Goal: Navigation & Orientation: Go to known website

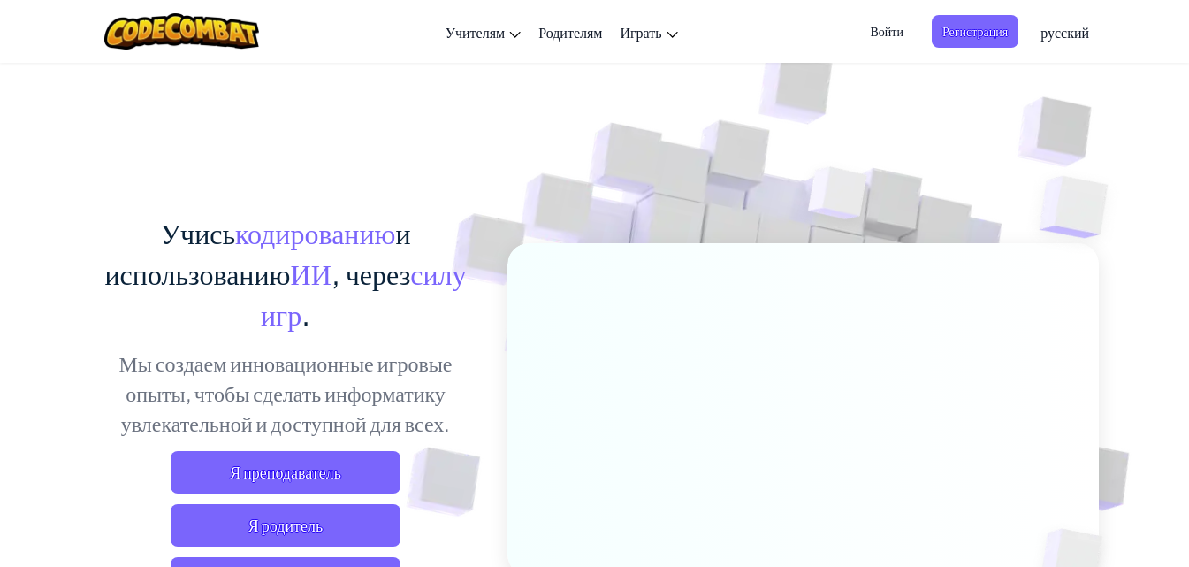
scroll to position [177, 0]
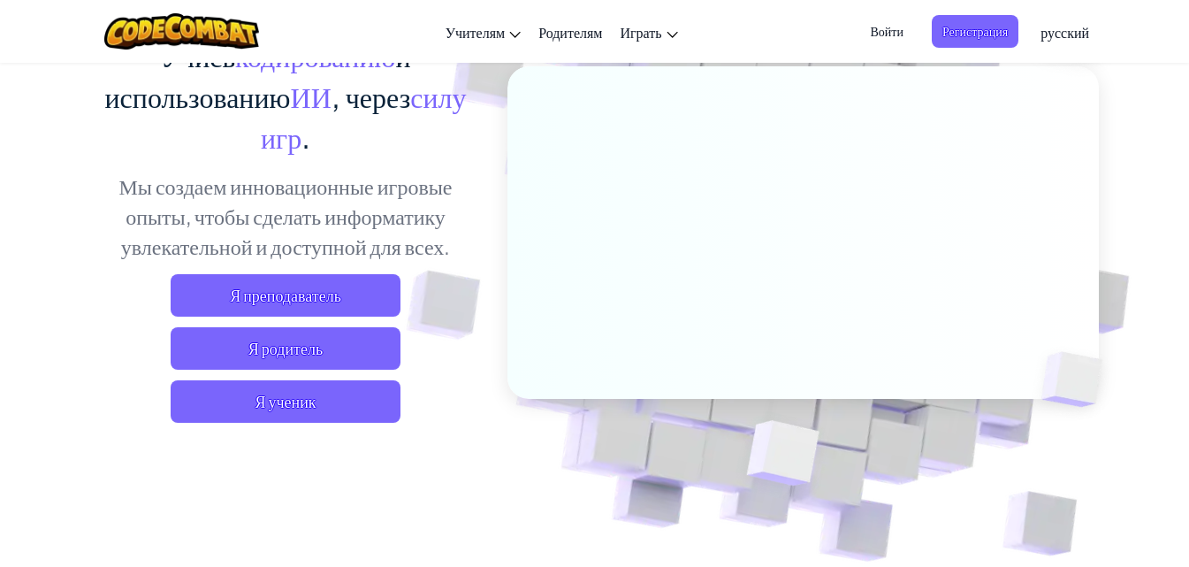
click at [1043, 38] on span "русский" at bounding box center [1064, 32] width 49 height 19
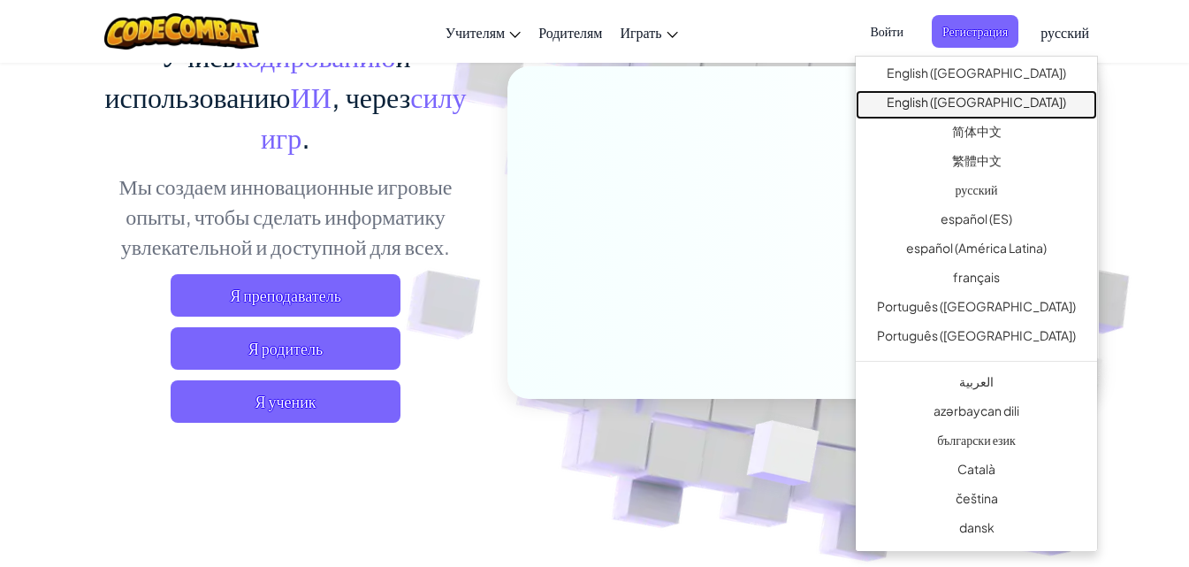
click at [1016, 99] on link "English ([GEOGRAPHIC_DATA])" at bounding box center [976, 104] width 241 height 29
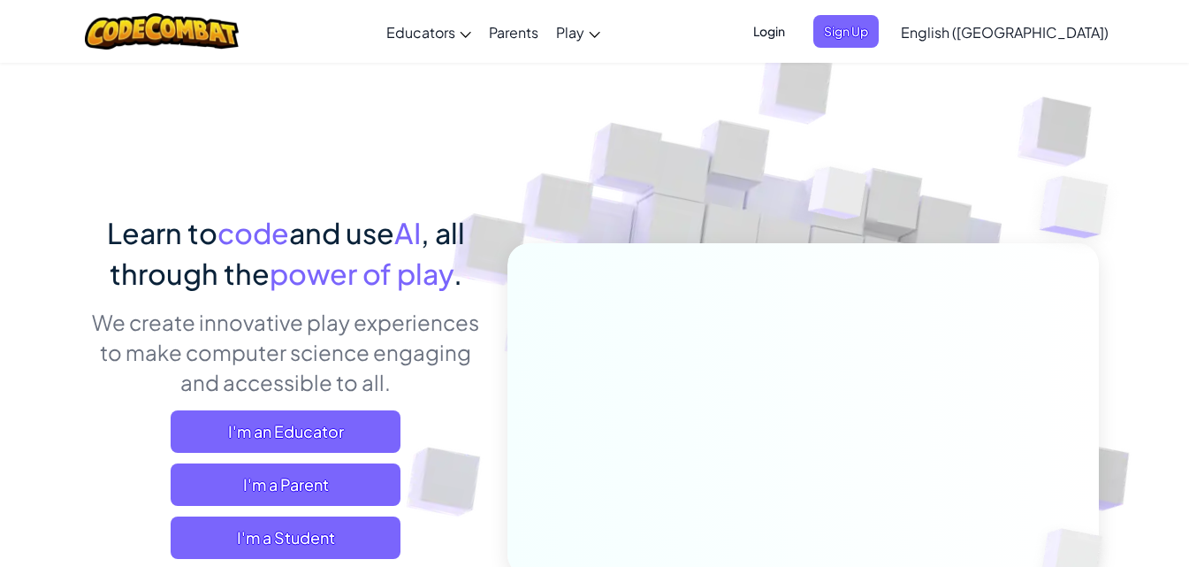
click at [1025, 41] on span "English ([GEOGRAPHIC_DATA])" at bounding box center [1005, 32] width 208 height 19
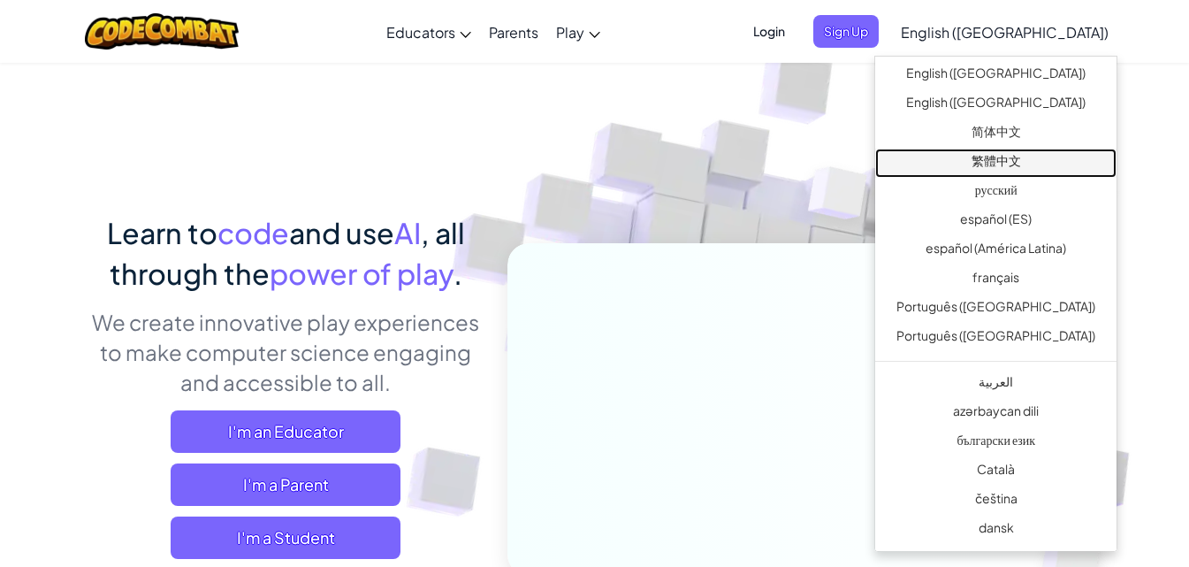
click at [996, 162] on link "繁體中文" at bounding box center [995, 163] width 241 height 29
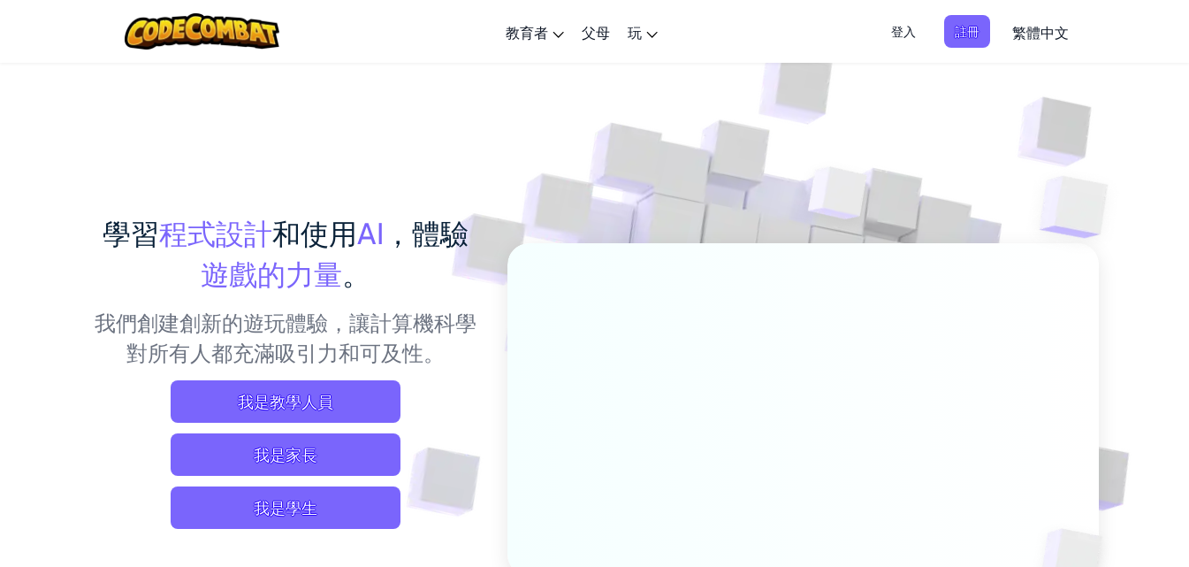
click at [916, 28] on span "登入" at bounding box center [903, 31] width 46 height 33
